Goal: Information Seeking & Learning: Learn about a topic

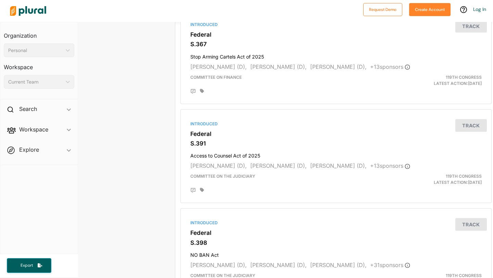
scroll to position [1829, 1]
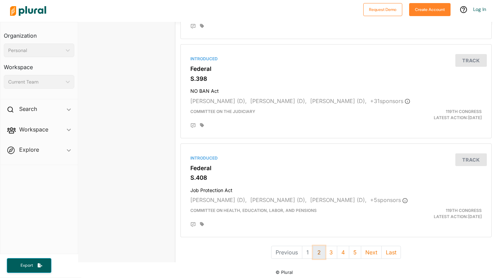
click at [321, 249] on button "2" at bounding box center [319, 252] width 12 height 13
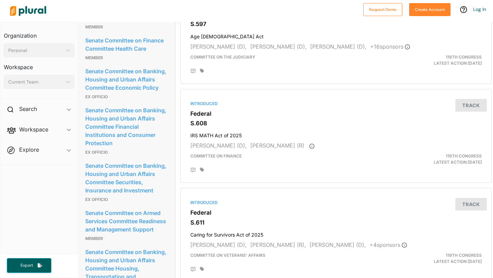
scroll to position [1818, 1]
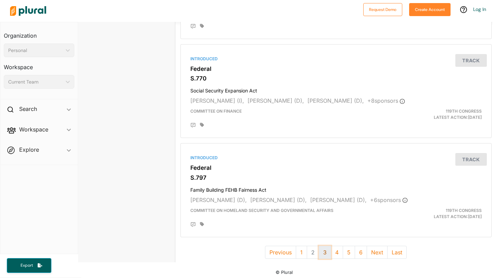
click at [326, 251] on button "3" at bounding box center [324, 252] width 12 height 13
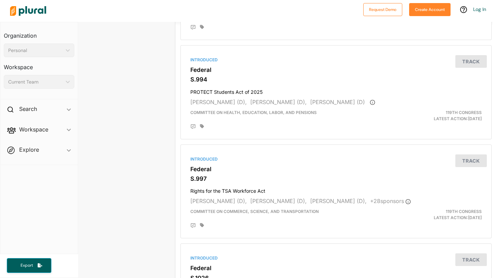
scroll to position [1818, 1]
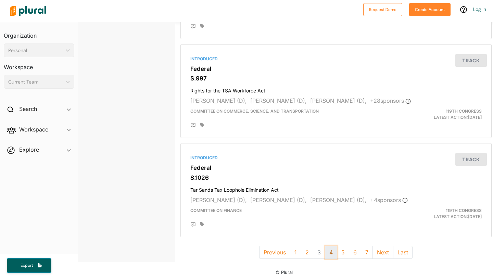
click at [334, 251] on button "4" at bounding box center [331, 252] width 12 height 13
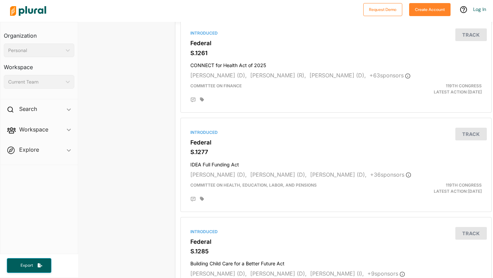
scroll to position [1818, 1]
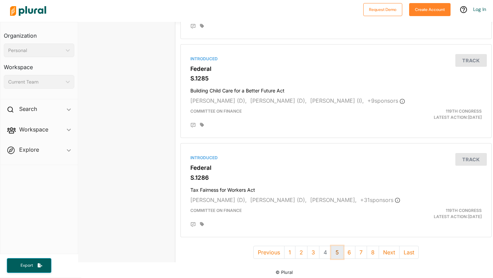
click at [339, 248] on button "5" at bounding box center [337, 252] width 12 height 13
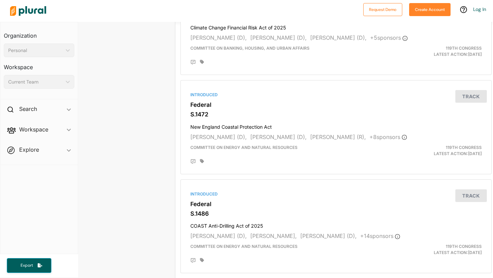
scroll to position [1818, 1]
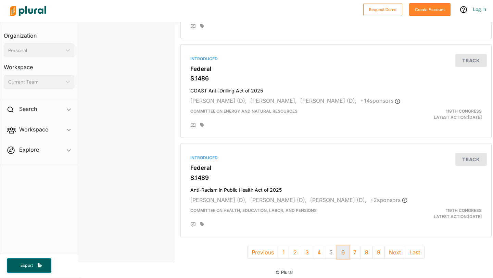
click at [343, 250] on button "6" at bounding box center [343, 252] width 12 height 13
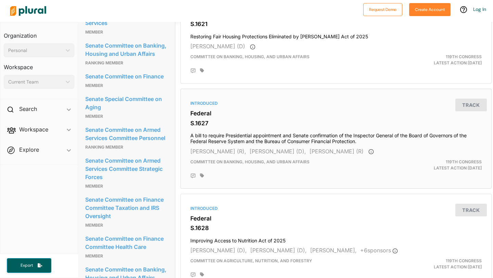
scroll to position [882, 1]
click at [206, 113] on h3 "Federal" at bounding box center [335, 112] width 291 height 7
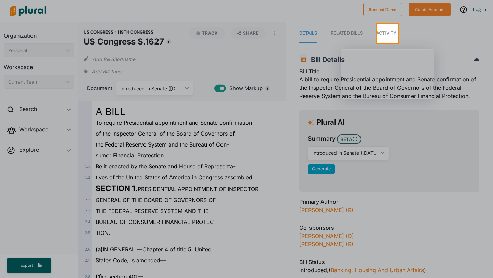
click at [262, 137] on div at bounding box center [246, 160] width 493 height 235
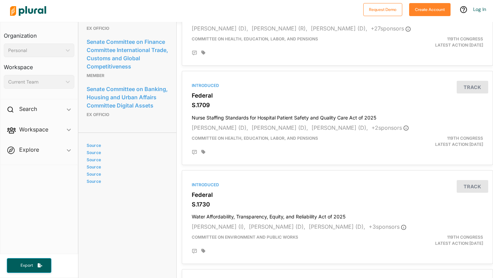
scroll to position [1402, 0]
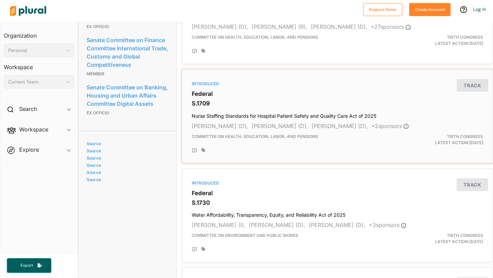
click at [235, 112] on h4 "Nurse Staffing Standards for Hospital Patient Safety and Quality Care Act of 20…" at bounding box center [337, 114] width 291 height 9
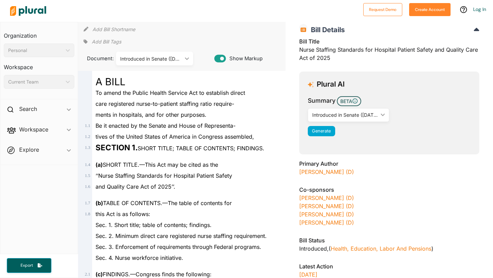
scroll to position [30, 0]
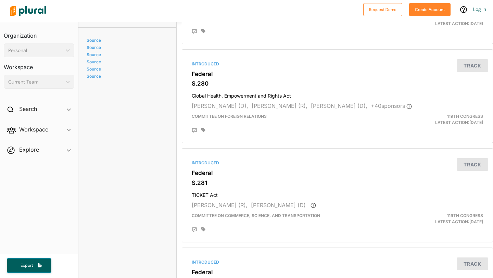
scroll to position [1829, 0]
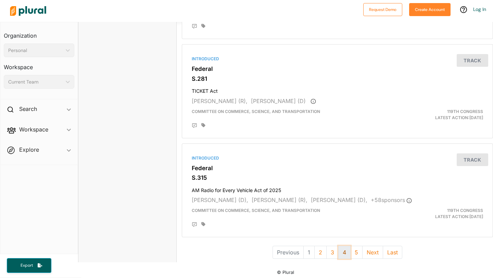
click at [346, 249] on button "4" at bounding box center [344, 252] width 12 height 13
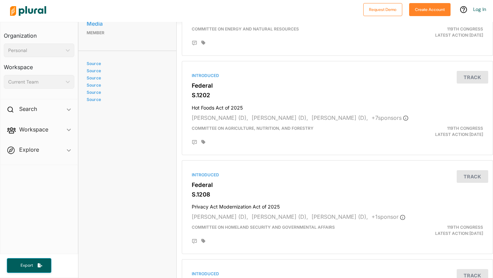
scroll to position [1818, 0]
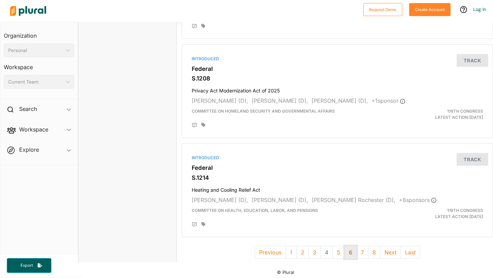
click at [349, 249] on button "6" at bounding box center [350, 252] width 12 height 13
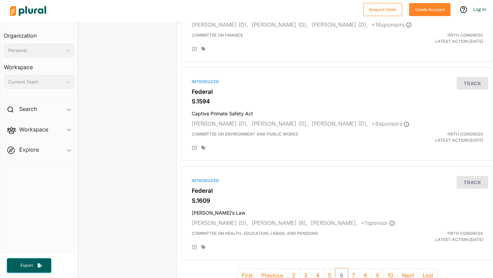
scroll to position [1818, 0]
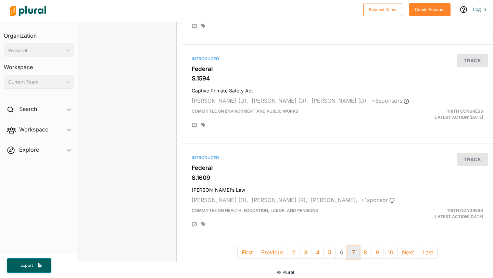
click at [354, 249] on button "7" at bounding box center [353, 252] width 12 height 13
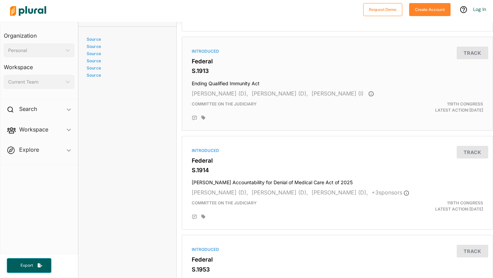
scroll to position [1818, 0]
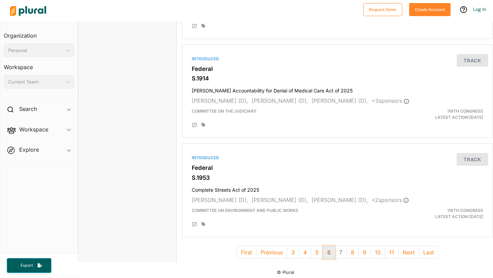
click at [329, 246] on button "6" at bounding box center [329, 252] width 12 height 13
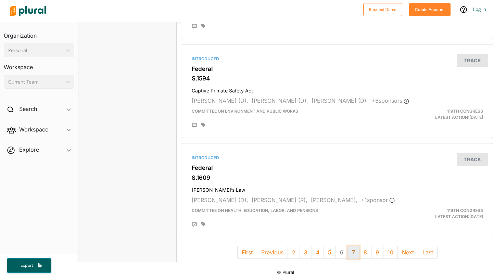
click at [350, 248] on button "7" at bounding box center [353, 252] width 12 height 13
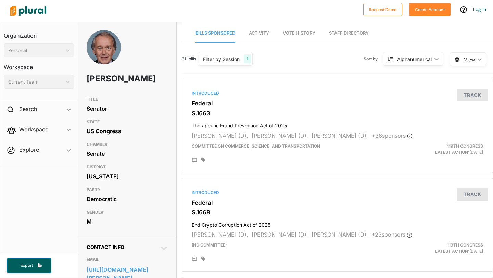
click at [438, 61] on div "Alphanumerical ic_keyboard_arrow_down" at bounding box center [413, 59] width 60 height 14
click at [438, 59] on div "Alphanumerical ic_keyboard_arrow_down" at bounding box center [413, 59] width 60 height 14
click at [285, 31] on span "Vote History" at bounding box center [299, 32] width 32 height 5
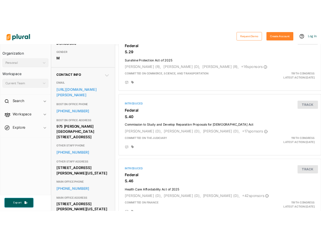
scroll to position [178, 0]
